Goal: Transaction & Acquisition: Purchase product/service

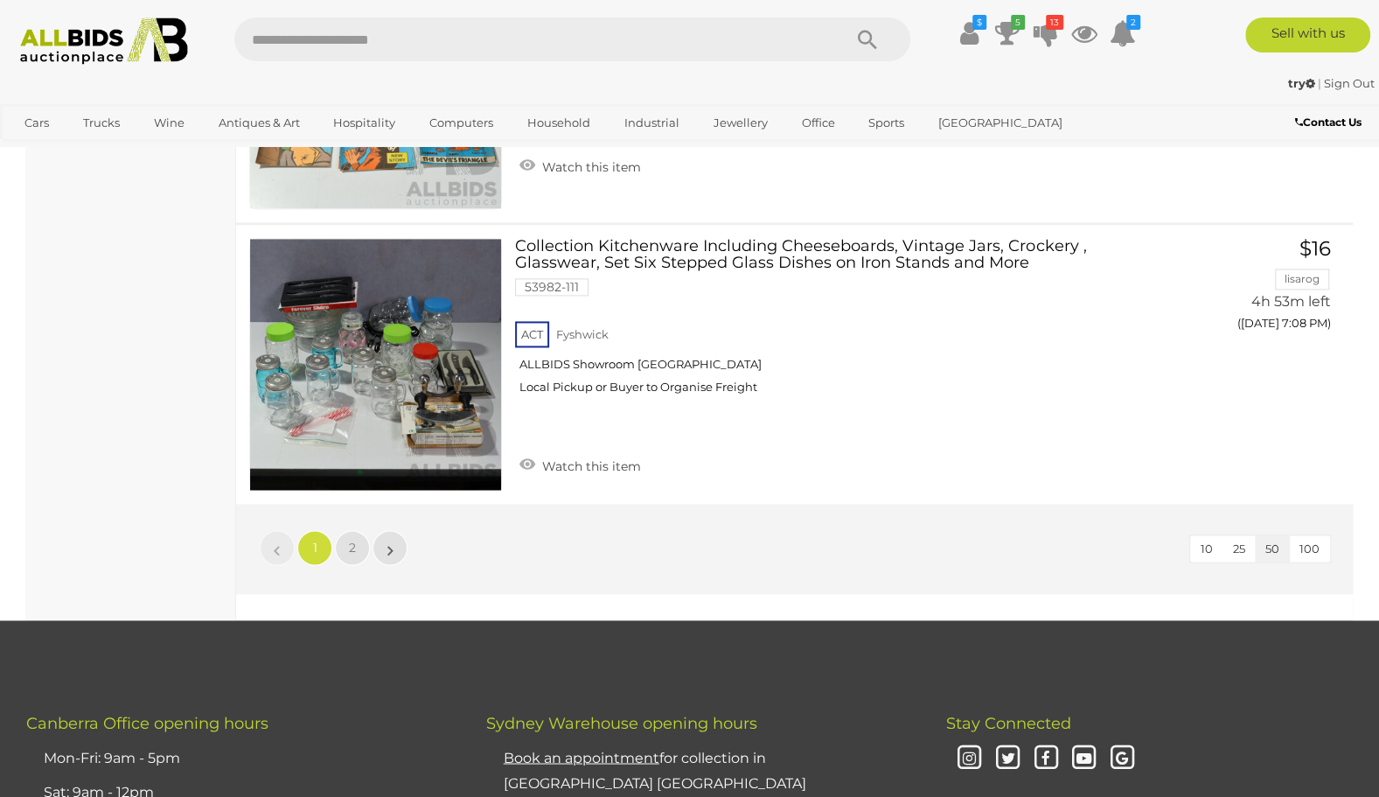
scroll to position [13849, 0]
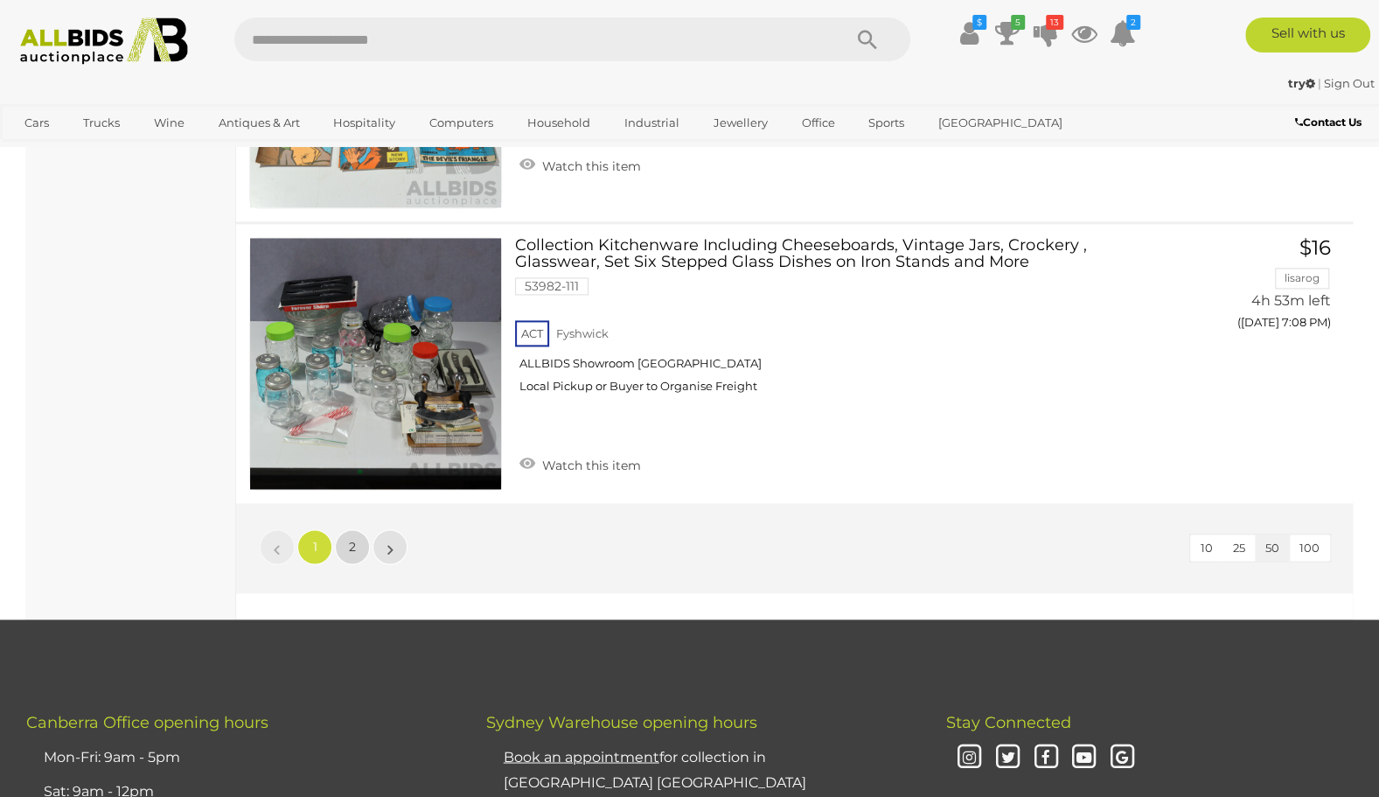
click at [350, 539] on span "2" at bounding box center [352, 547] width 7 height 16
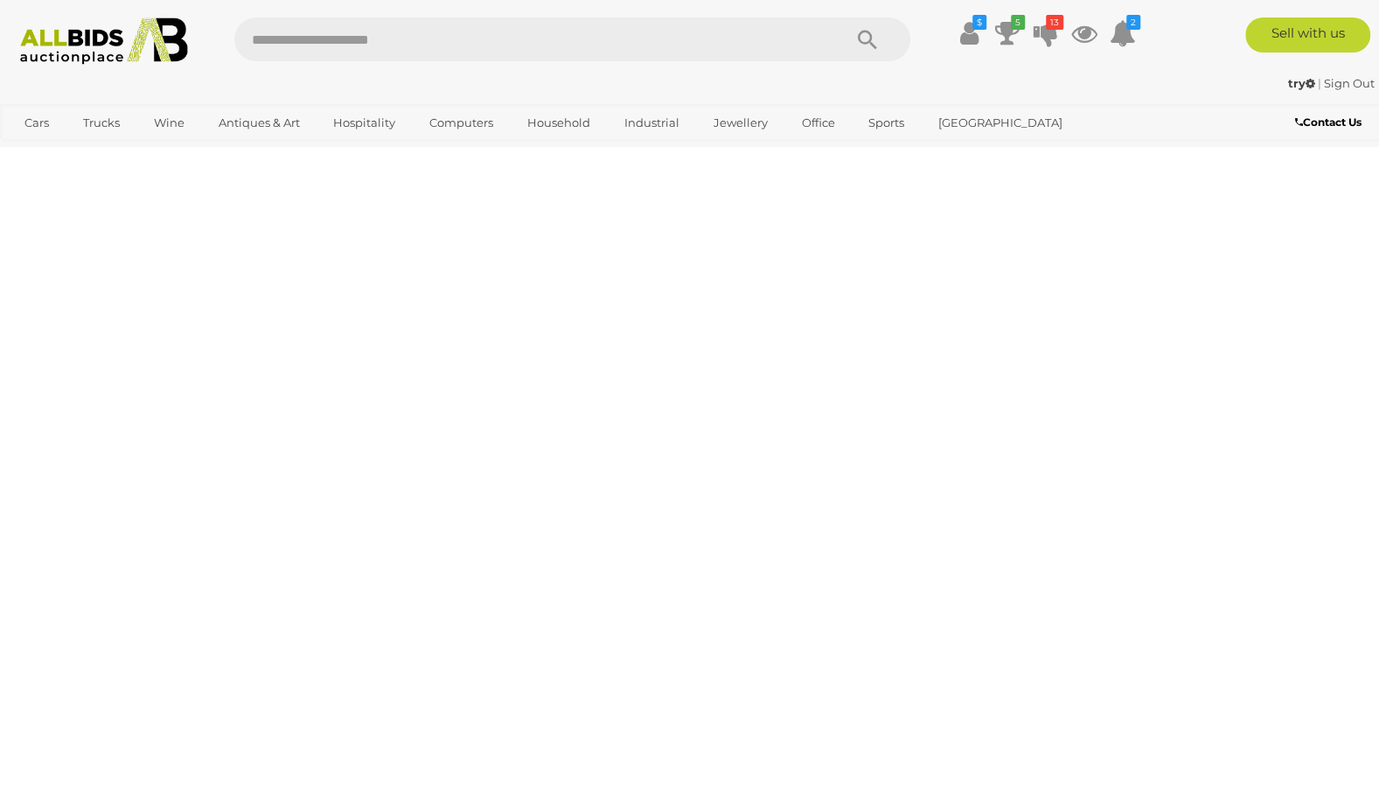
scroll to position [89, 0]
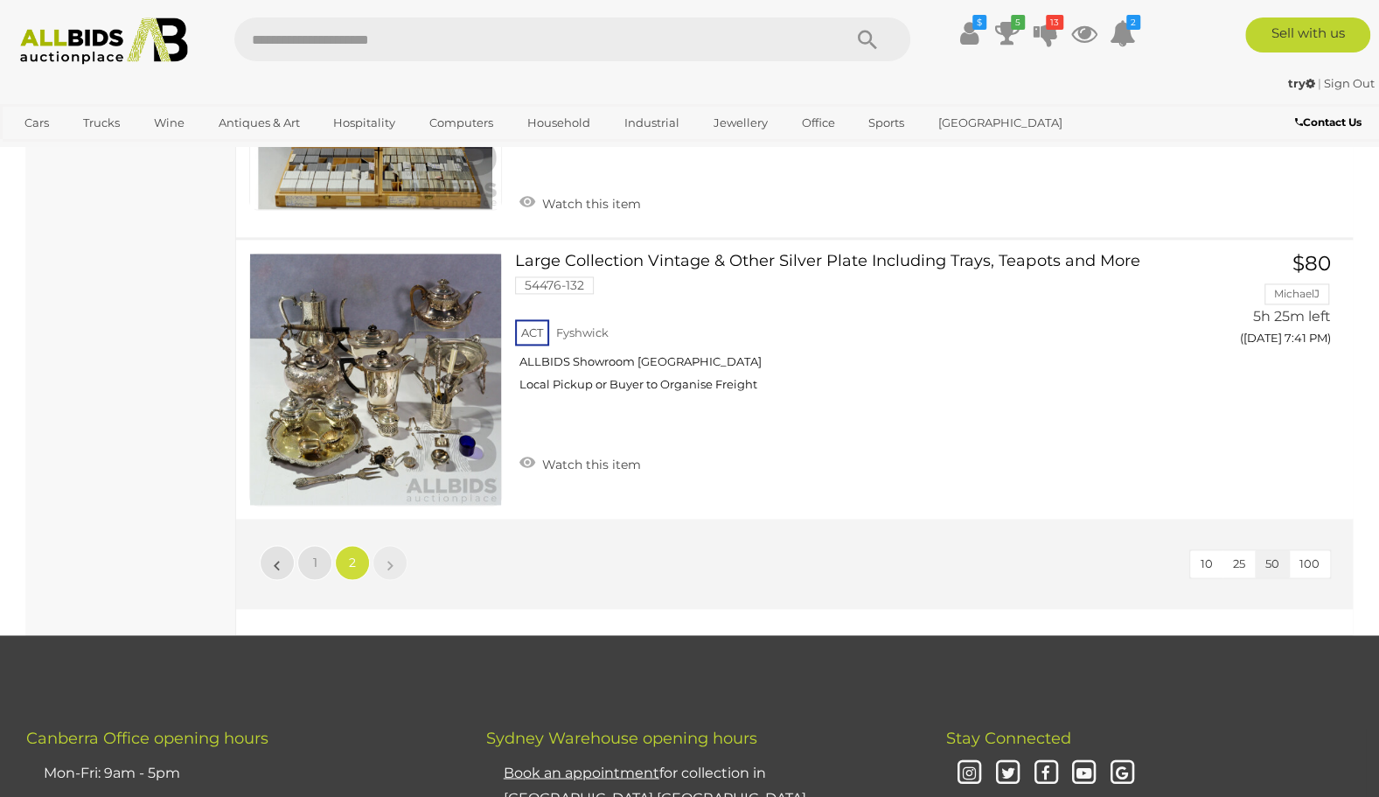
scroll to position [9707, 0]
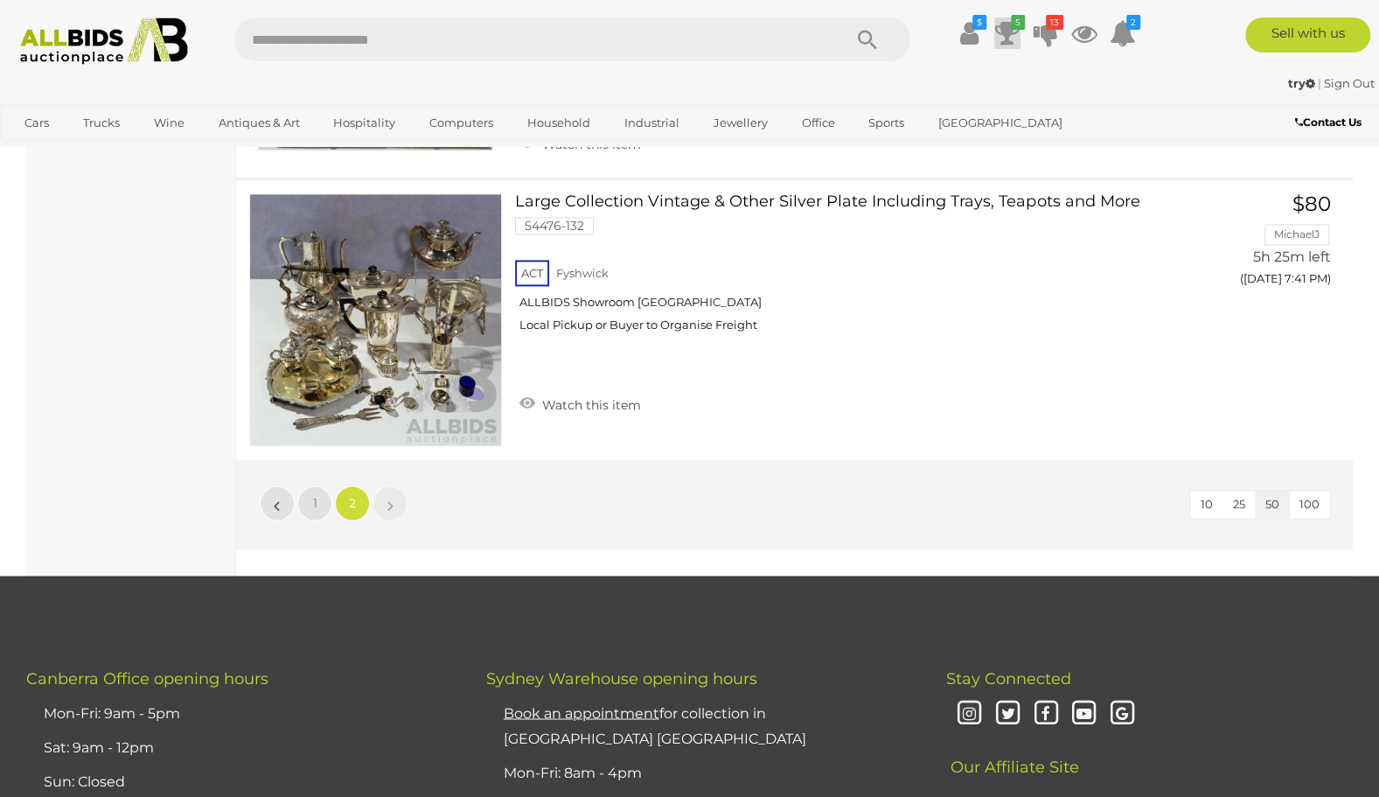
click at [1006, 27] on icon at bounding box center [1007, 32] width 24 height 31
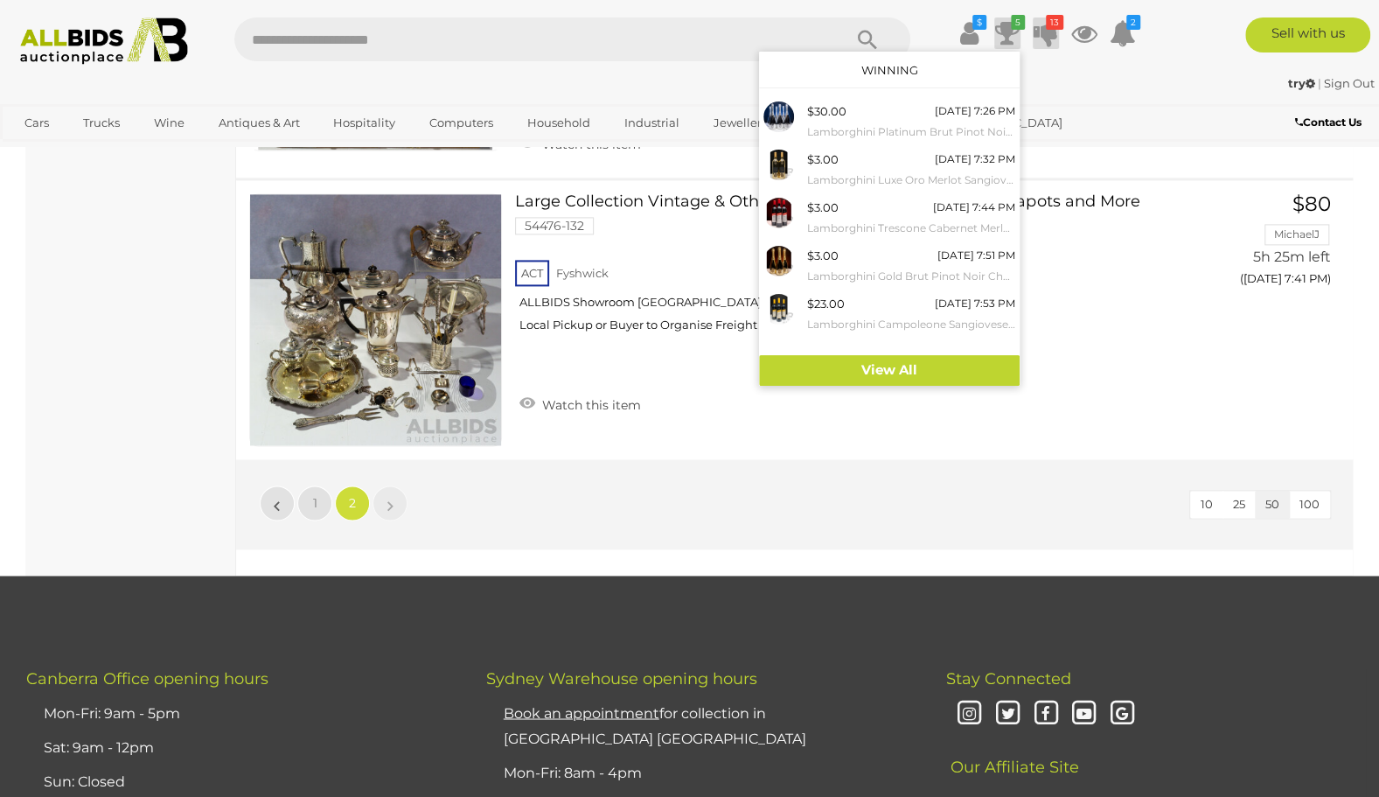
click at [1044, 30] on icon at bounding box center [1045, 32] width 24 height 31
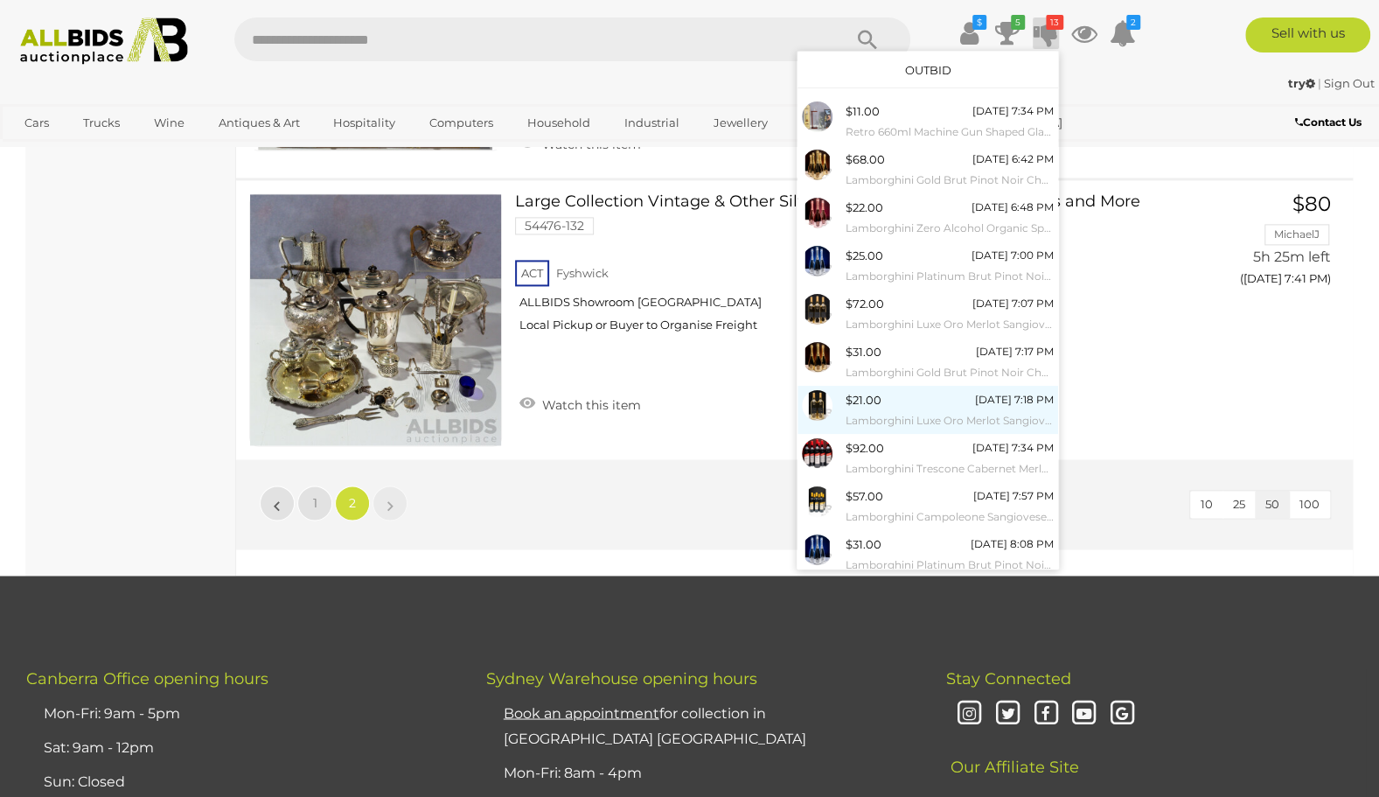
click at [867, 400] on div "$21.00" at bounding box center [863, 400] width 36 height 20
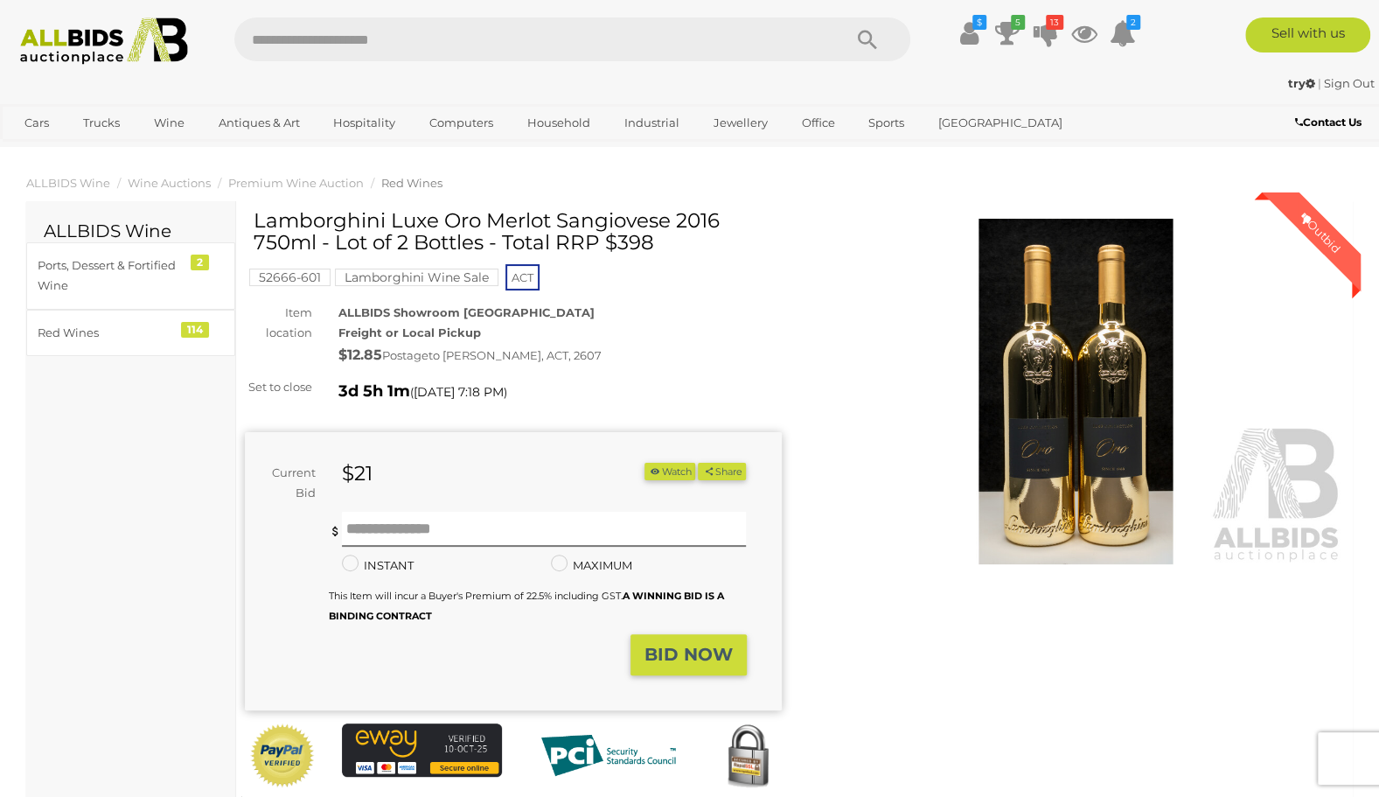
click at [336, 525] on icon at bounding box center [334, 531] width 5 height 13
click at [346, 525] on input "text" at bounding box center [544, 528] width 405 height 35
type input "**"
click at [724, 659] on strong "BID NOW" at bounding box center [688, 654] width 88 height 21
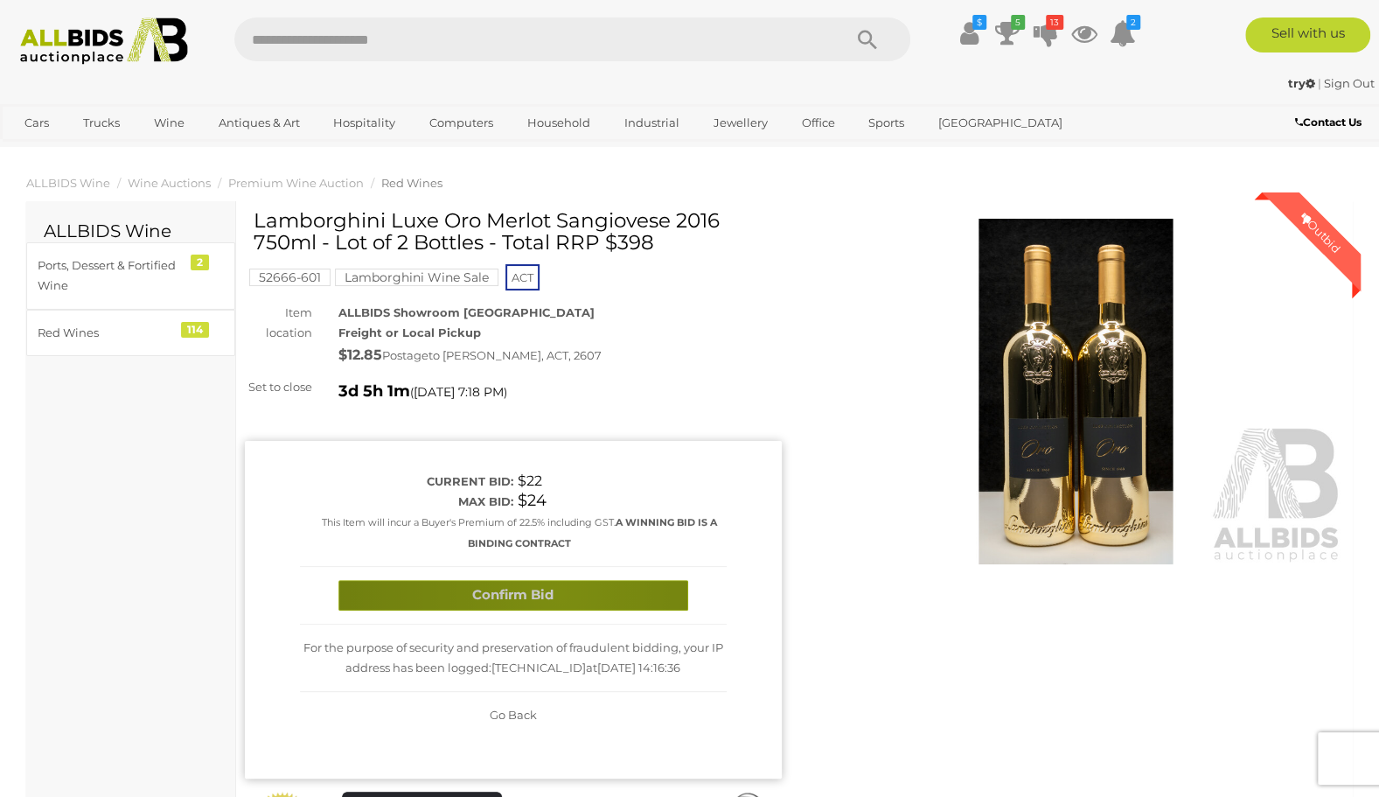
click at [559, 593] on button "Confirm Bid" at bounding box center [513, 595] width 350 height 31
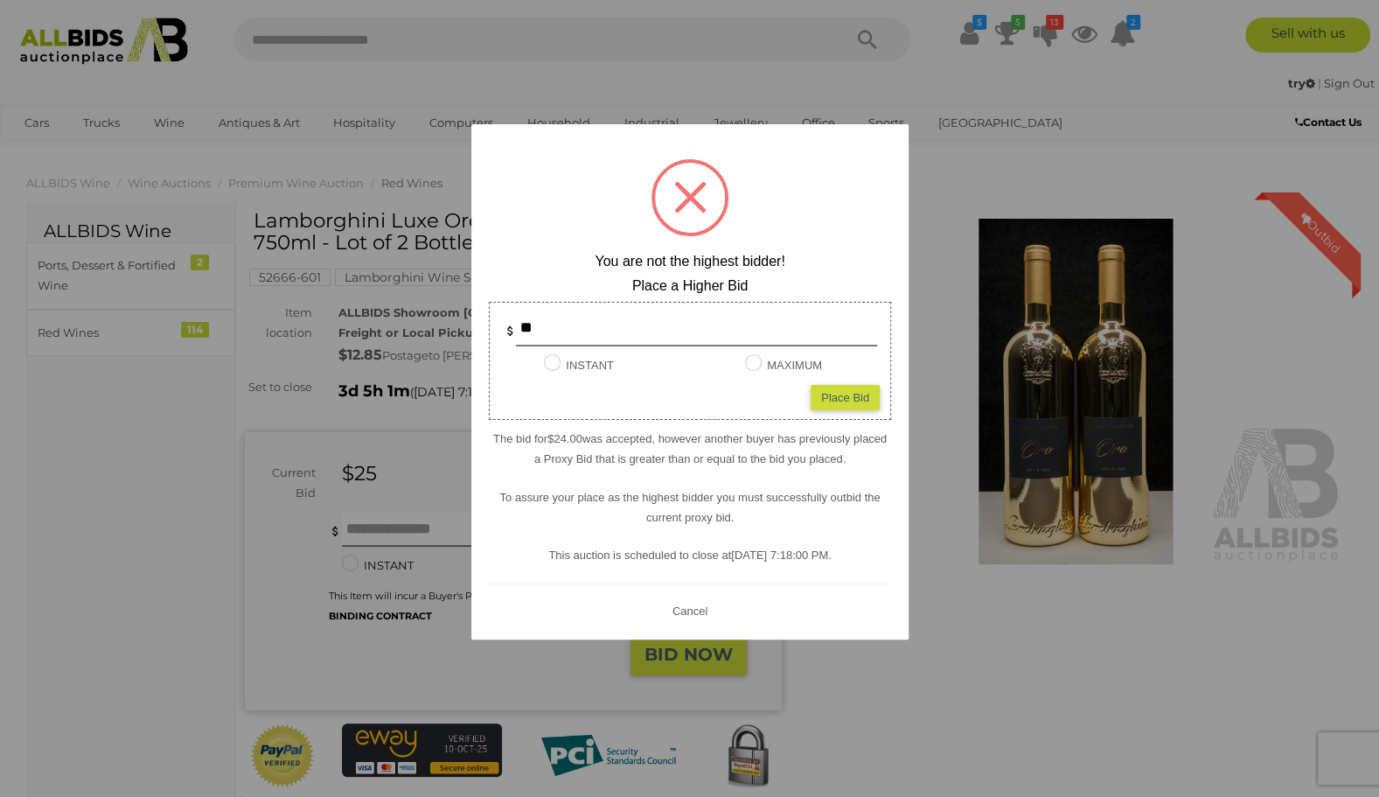
click at [690, 609] on button "Cancel" at bounding box center [688, 610] width 45 height 22
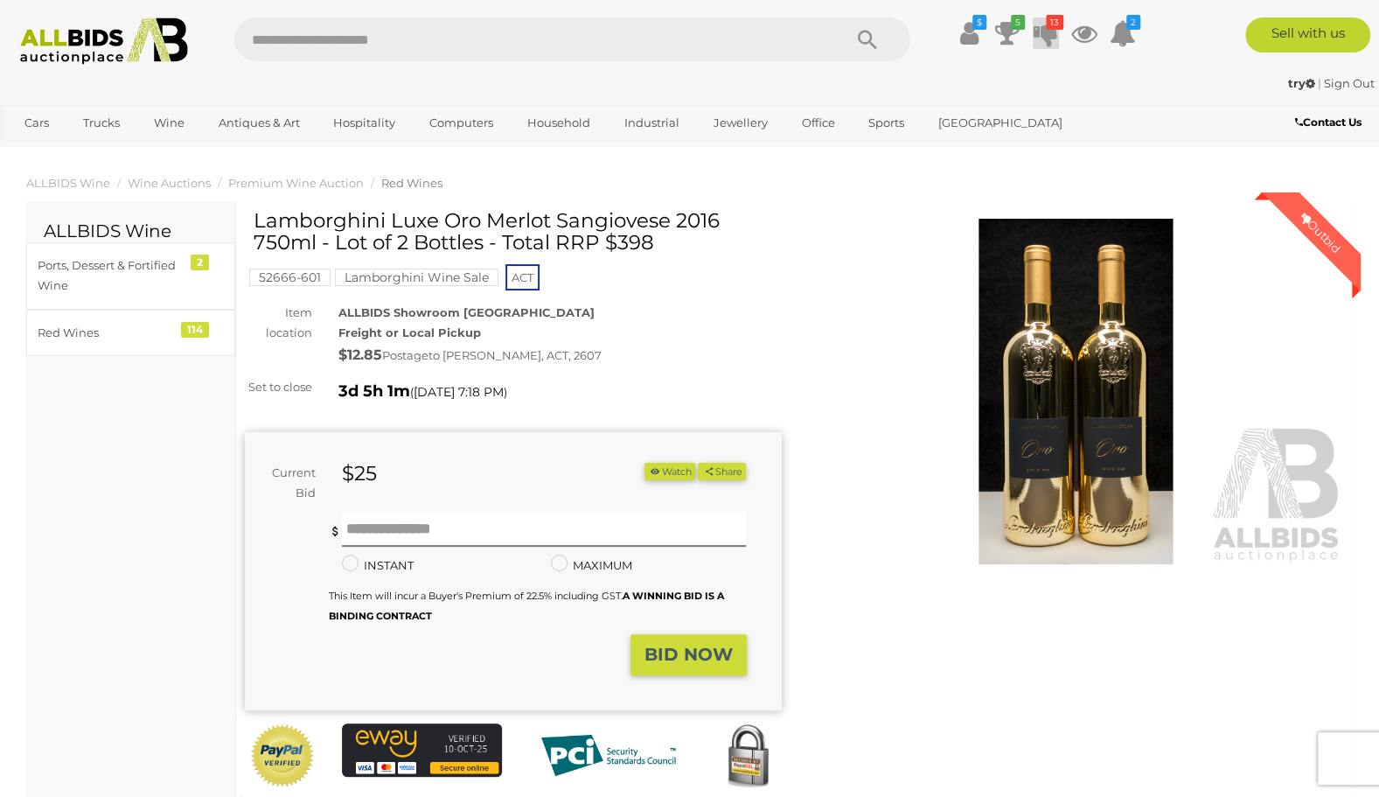
click at [1047, 35] on icon at bounding box center [1045, 32] width 24 height 31
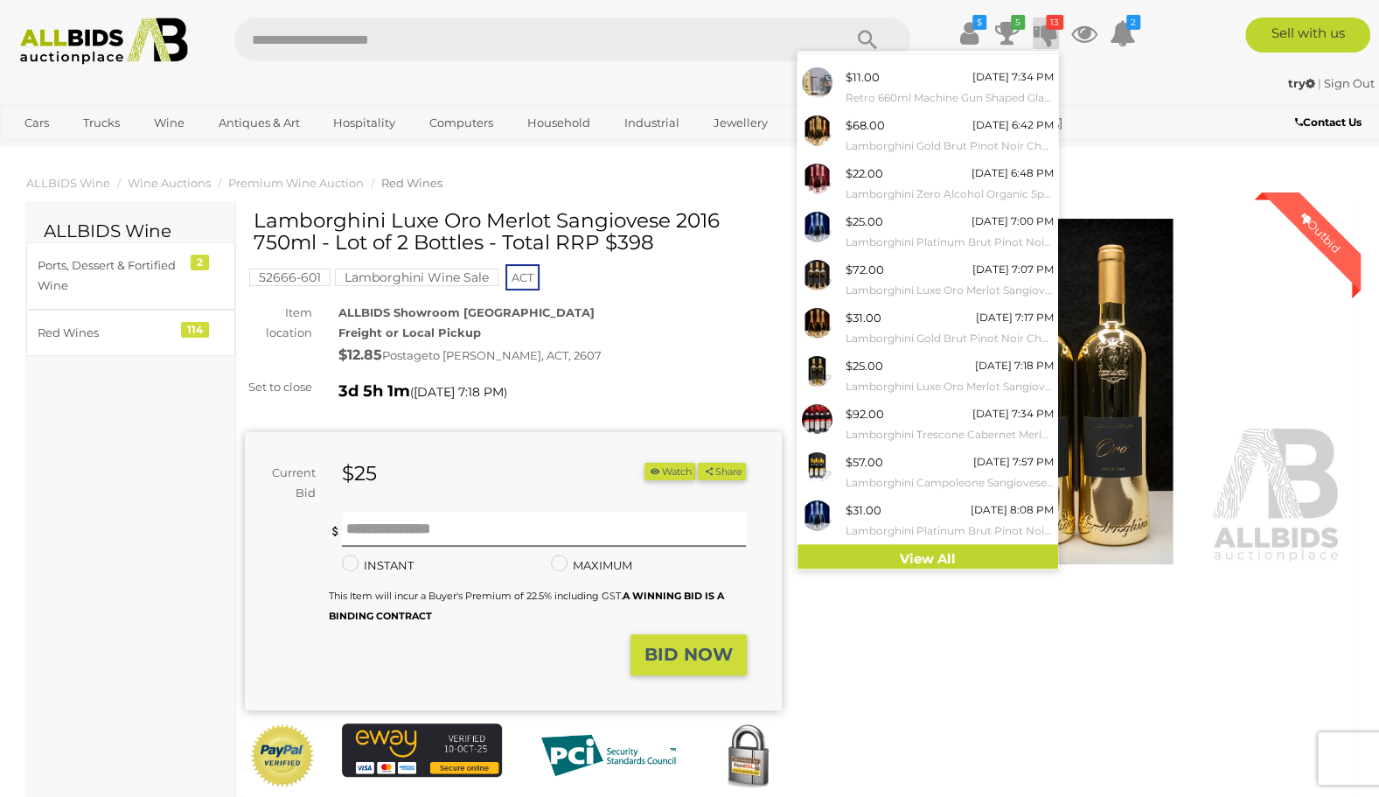
scroll to position [38, 0]
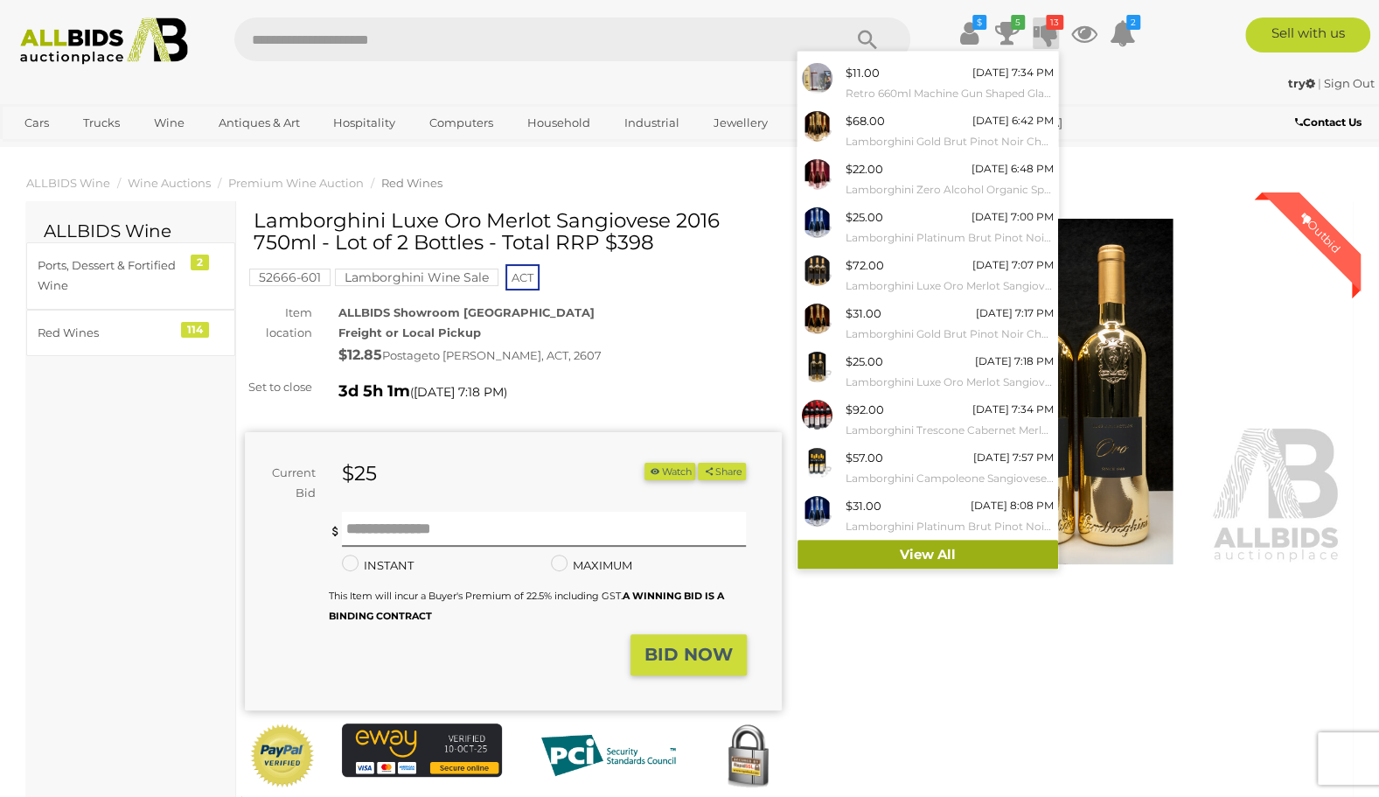
click at [972, 556] on link "View All" at bounding box center [927, 554] width 261 height 31
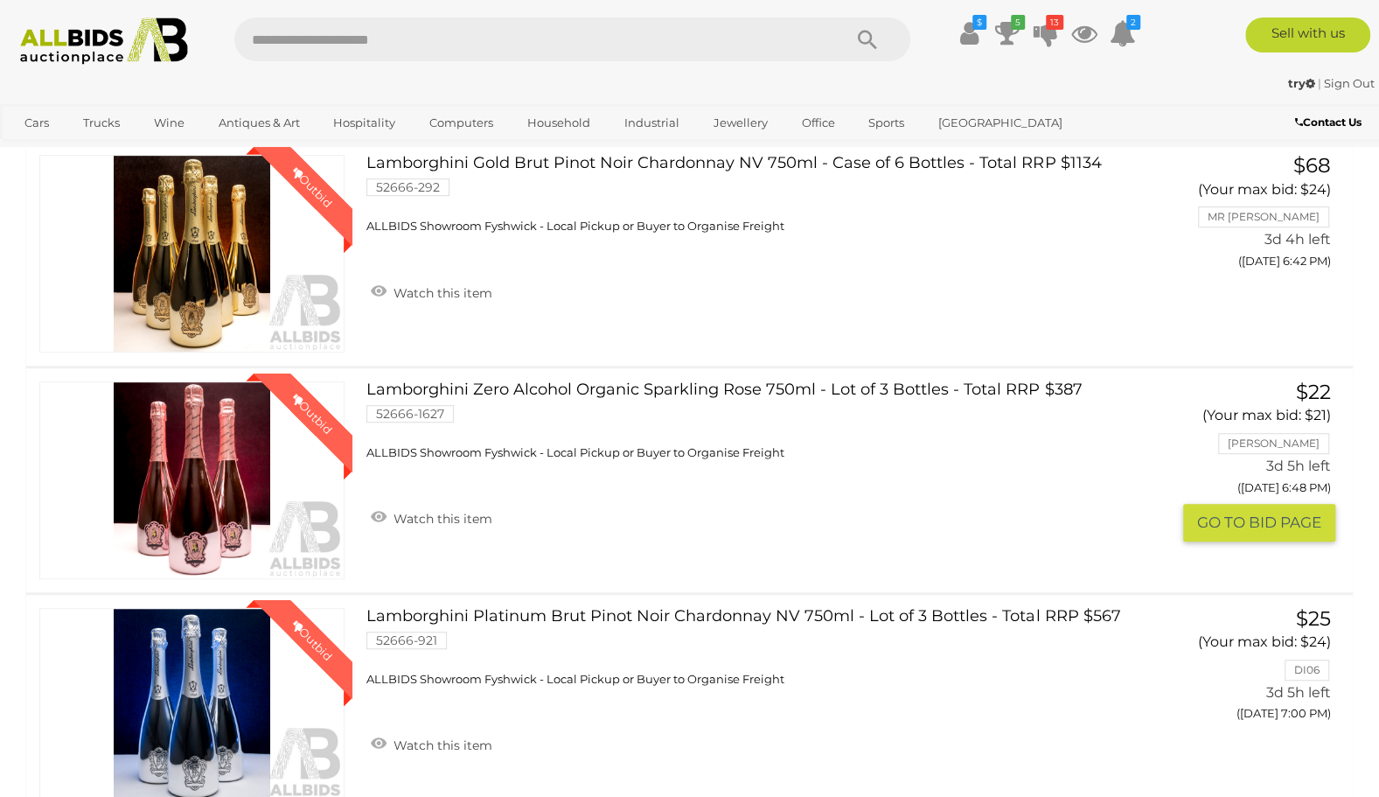
scroll to position [525, 0]
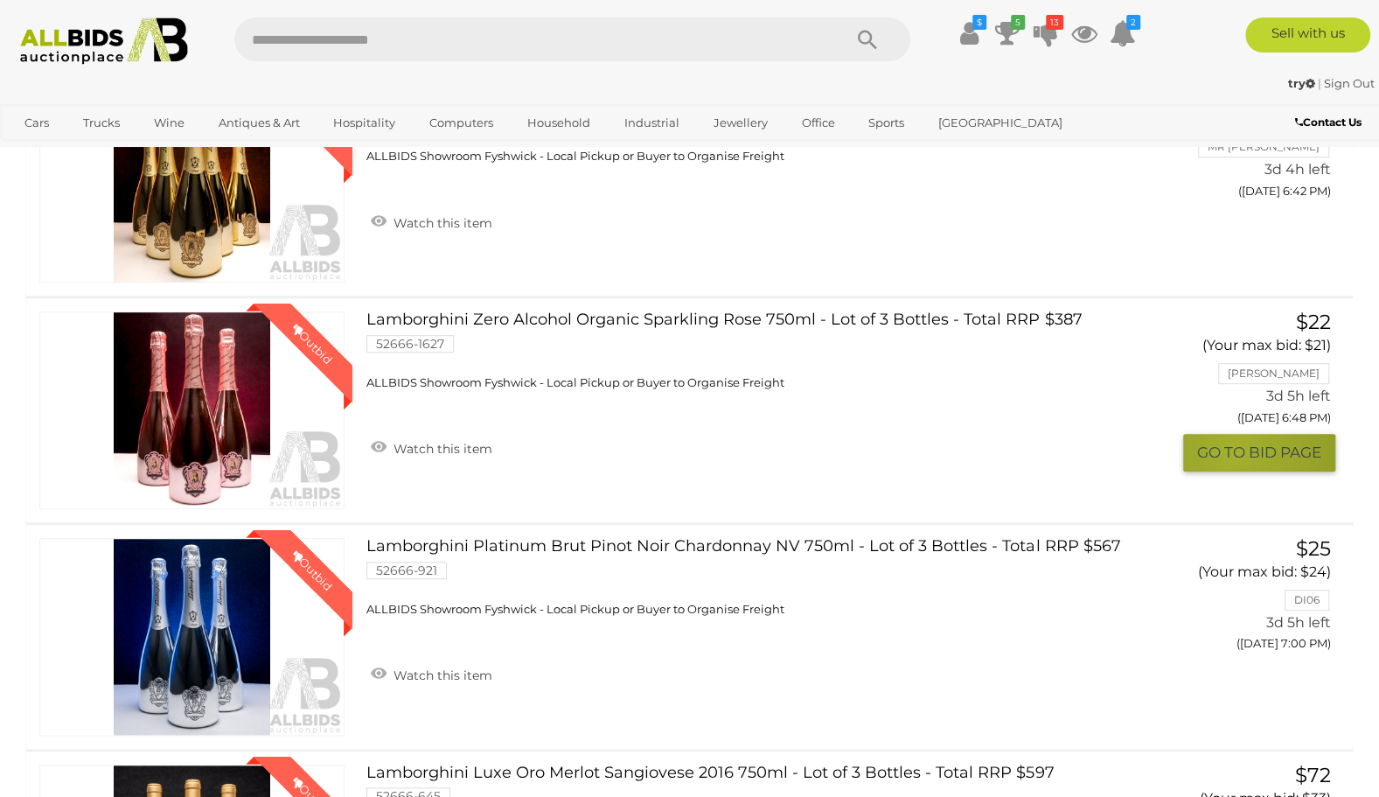
click at [1232, 448] on button "GO TO BID PAGE" at bounding box center [1259, 453] width 152 height 38
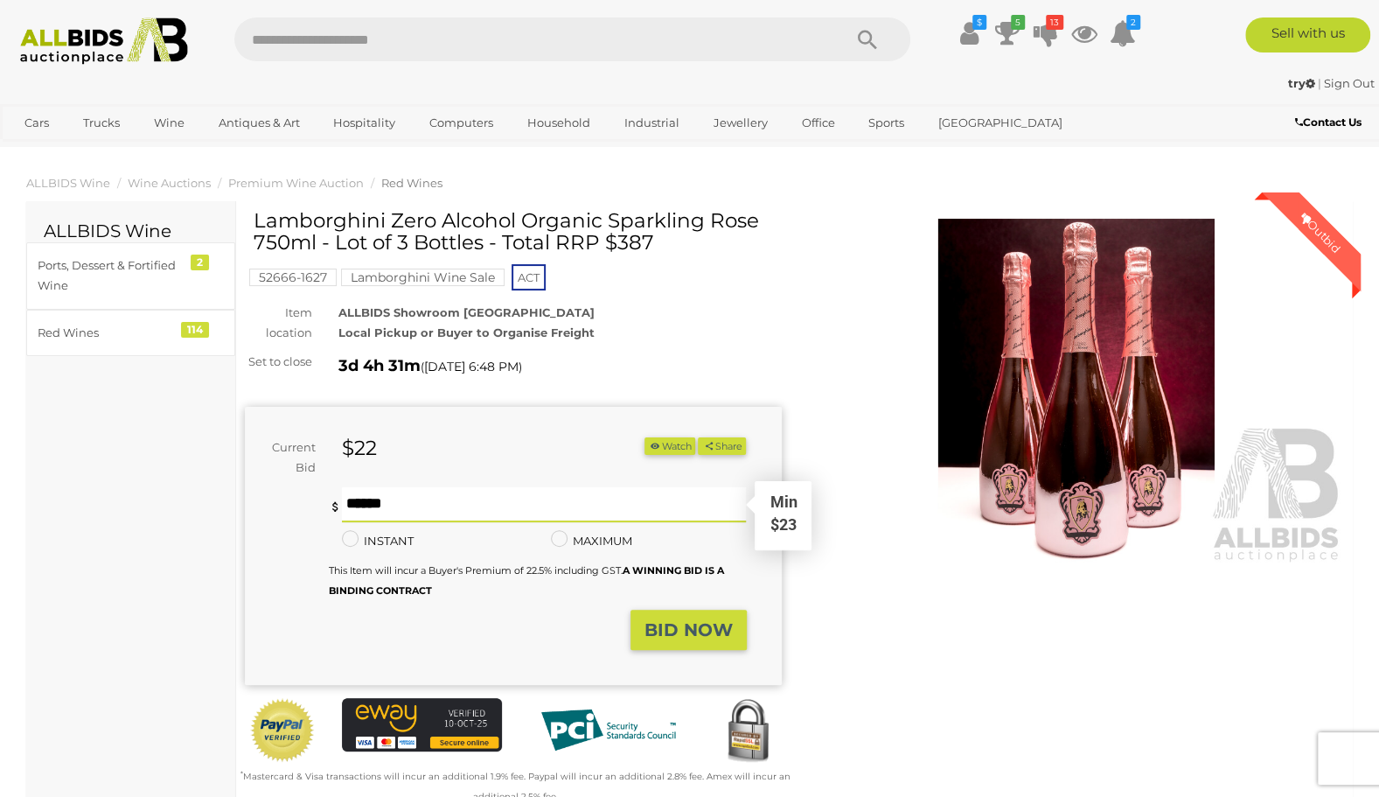
click at [344, 504] on input "text" at bounding box center [544, 504] width 405 height 35
type input "**"
click at [723, 628] on strong "BID NOW" at bounding box center [688, 629] width 88 height 21
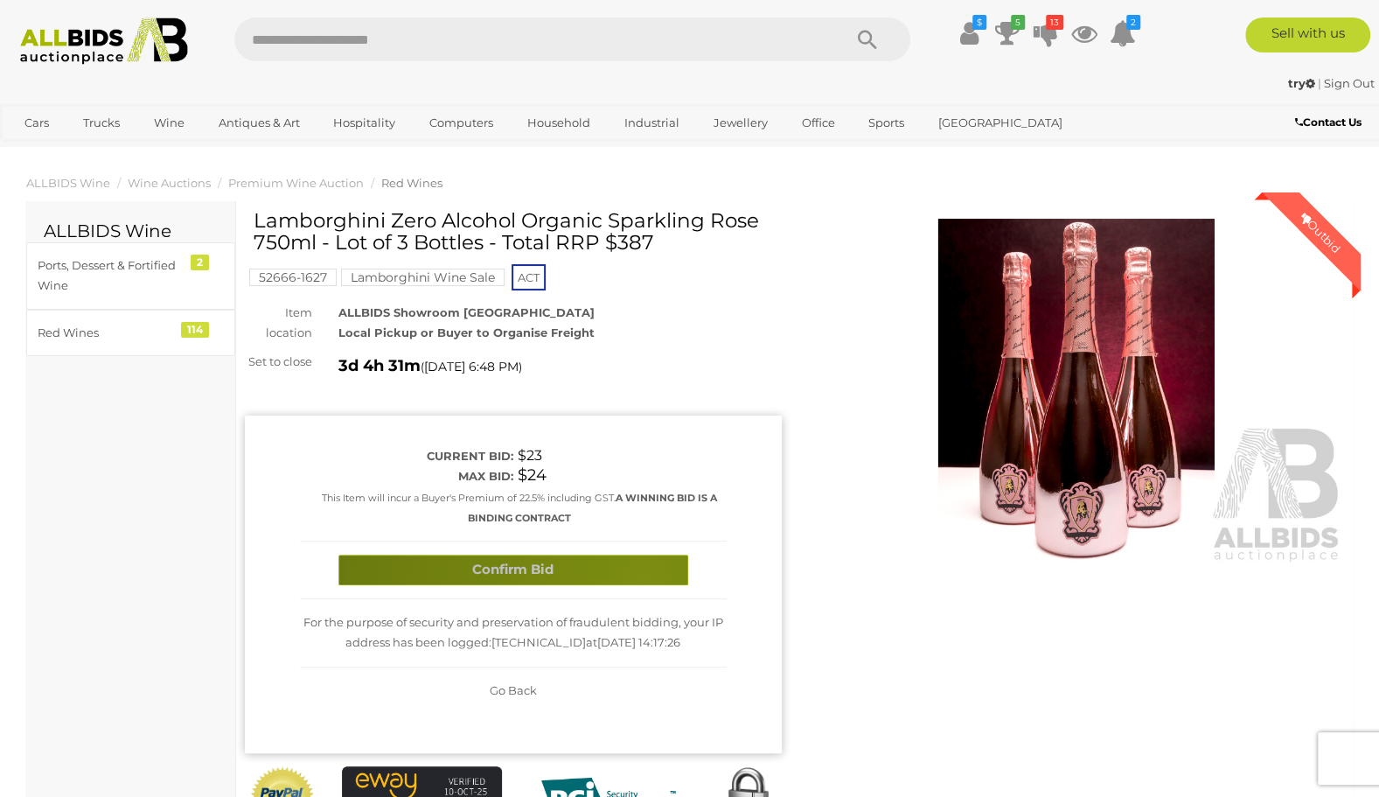
click at [644, 577] on button "Confirm Bid" at bounding box center [513, 569] width 350 height 31
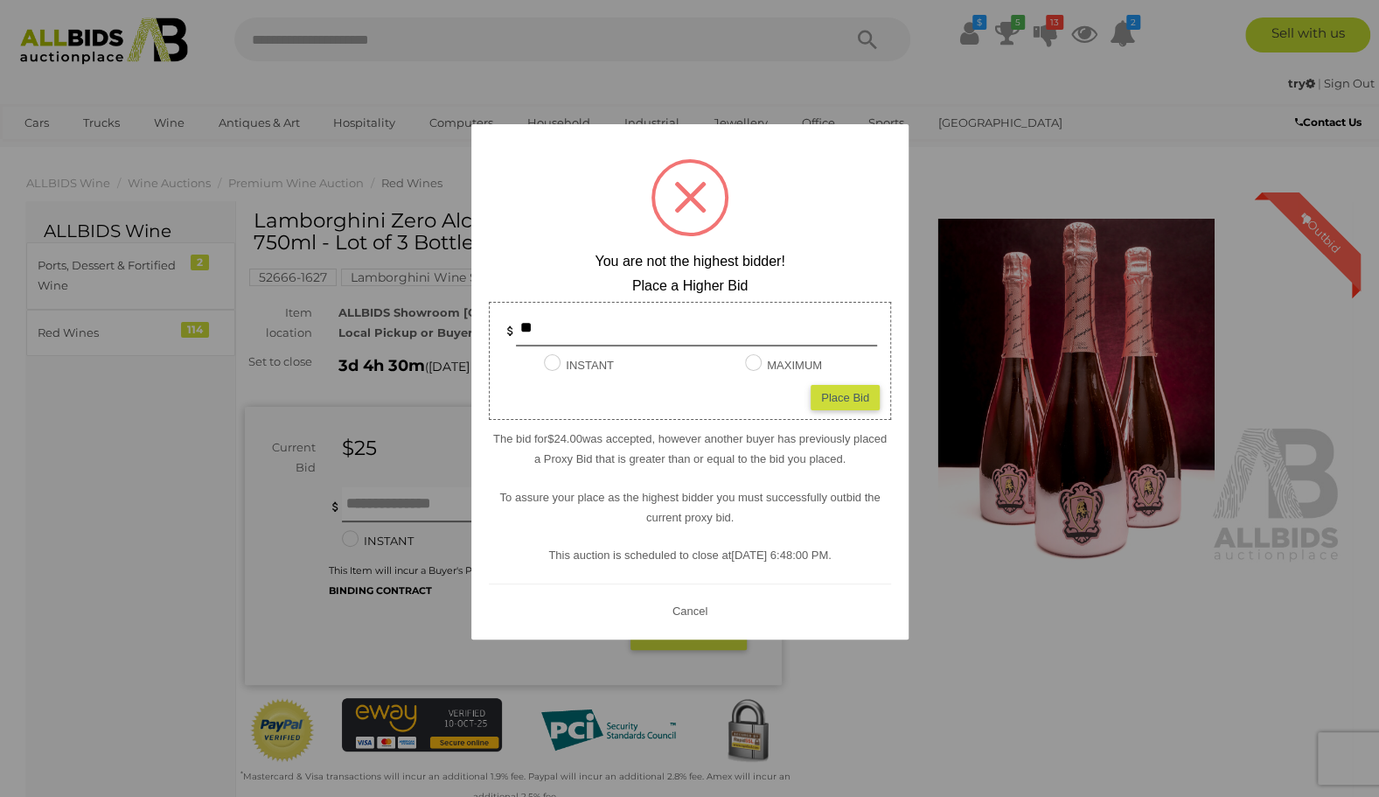
click at [687, 194] on span at bounding box center [690, 197] width 32 height 32
click at [694, 602] on button "Cancel" at bounding box center [688, 610] width 45 height 22
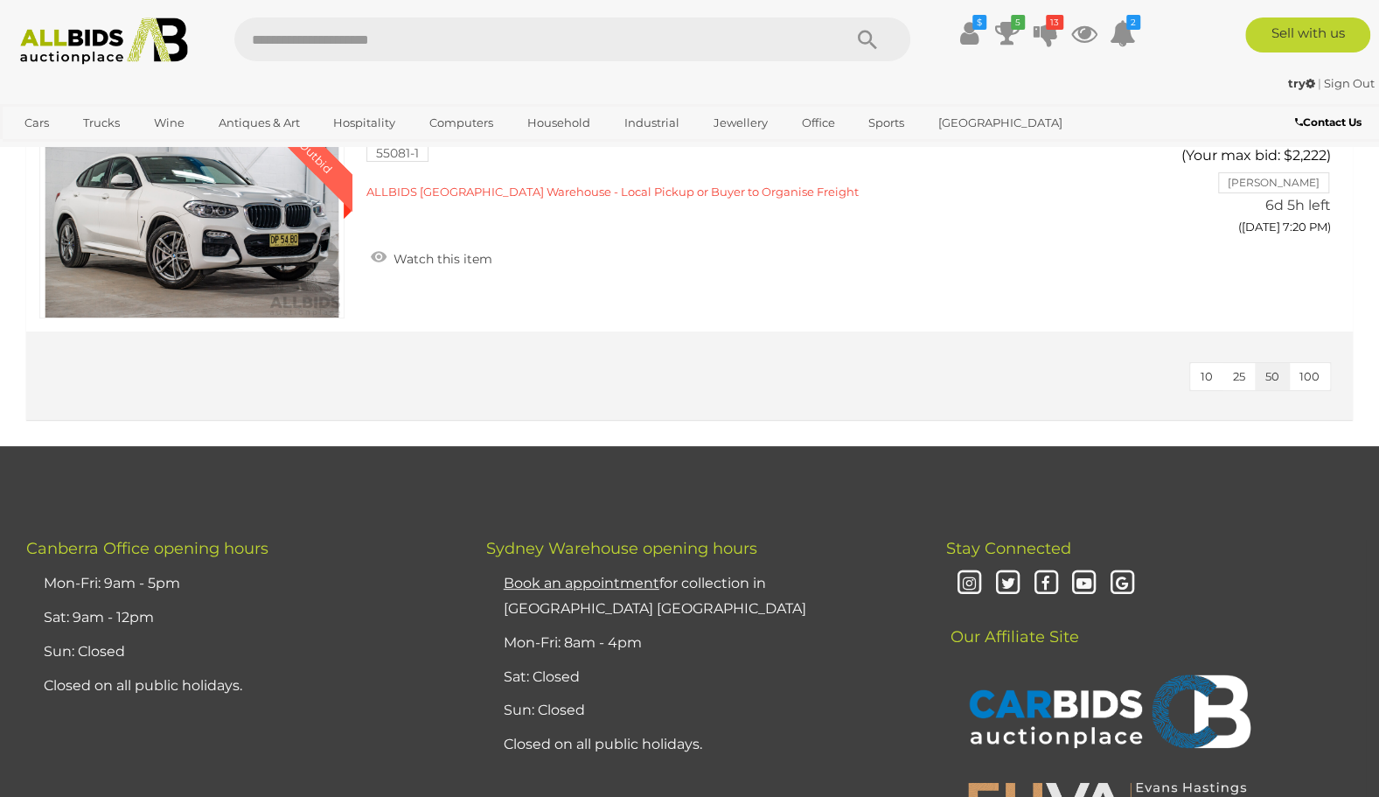
scroll to position [4127, 0]
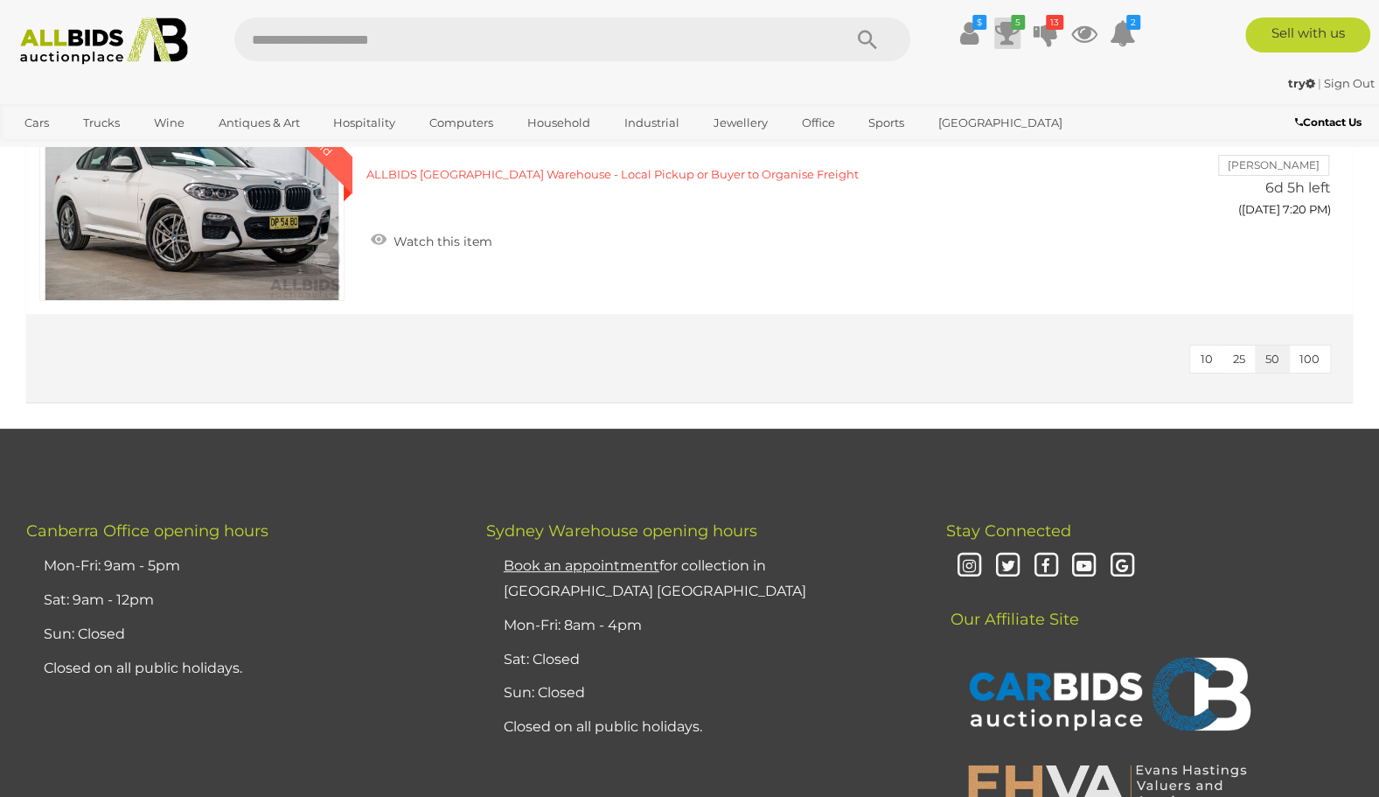
click at [1005, 28] on icon at bounding box center [1007, 32] width 24 height 31
